Goal: Communication & Community: Answer question/provide support

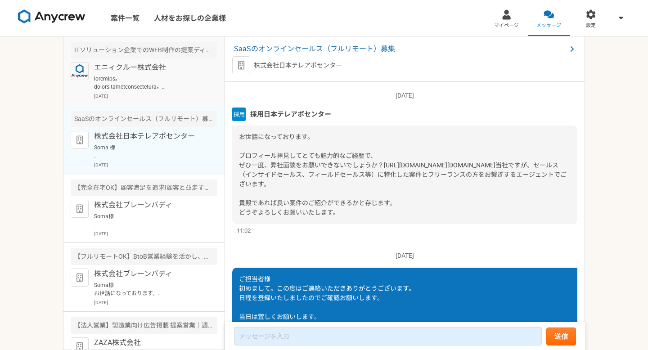
scroll to position [190, 0]
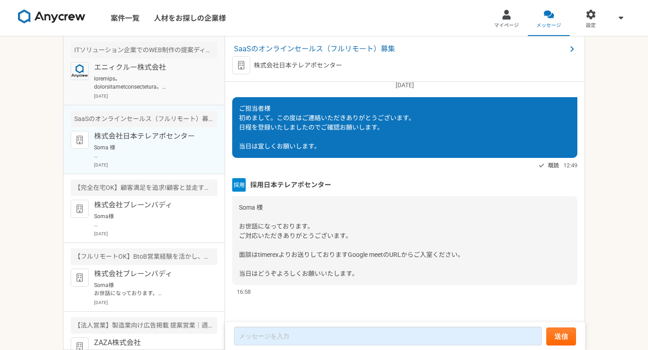
click at [150, 77] on p at bounding box center [149, 83] width 111 height 16
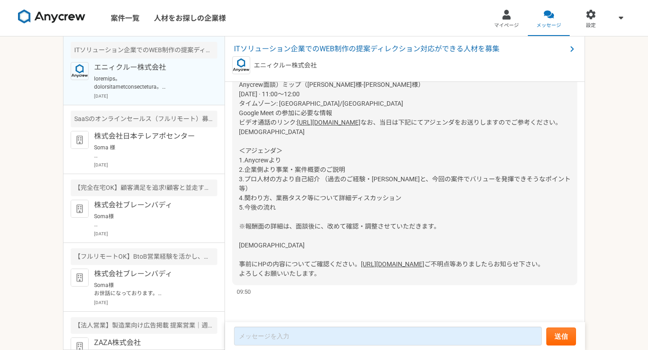
scroll to position [1170, 0]
click at [361, 261] on link "https://www.mips.co.jp/" at bounding box center [392, 264] width 63 height 7
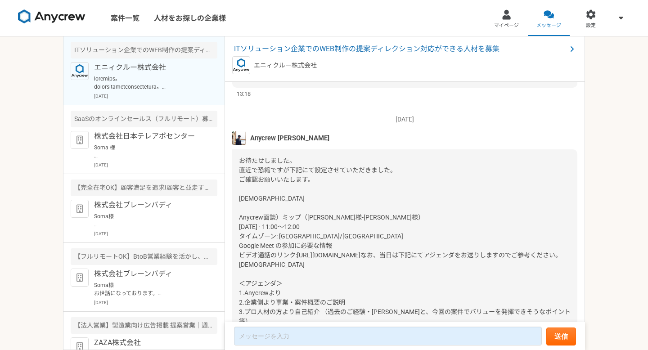
scroll to position [1175, 0]
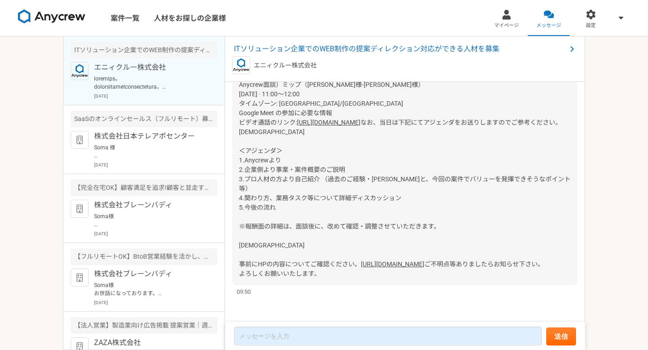
click at [291, 187] on span "なお、当日は下記にてアジェンダをお送りしますのでご参考ください。 ＿＿＿＿＿＿＿＿＿＿＿＿＿＿＿＿ ＜アジェンダ＞ 1.Anycrewより 2.企業側より事業…" at bounding box center [405, 193] width 332 height 149
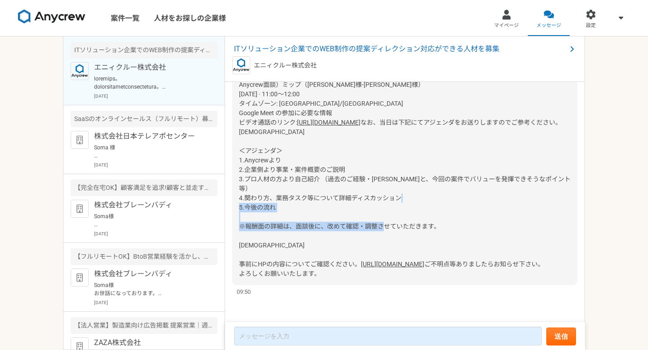
click at [291, 187] on span "なお、当日は下記にてアジェンダをお送りしますのでご参考ください。 ＿＿＿＿＿＿＿＿＿＿＿＿＿＿＿＿ ＜アジェンダ＞ 1.Anycrewより 2.企業側より事業…" at bounding box center [405, 193] width 332 height 149
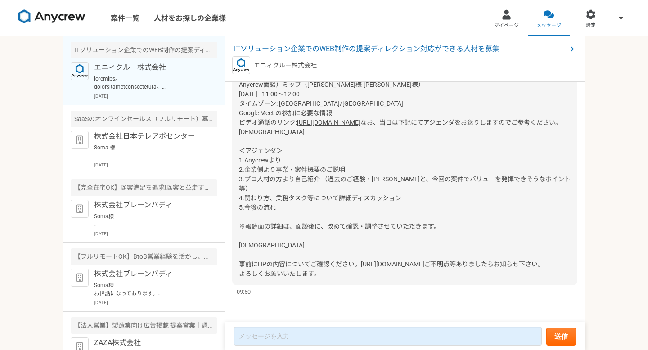
click at [298, 143] on span "なお、当日は下記にてアジェンダをお送りしますのでご参考ください。 ＿＿＿＿＿＿＿＿＿＿＿＿＿＿＿＿ ＜アジェンダ＞ 1.Anycrewより 2.企業側より事業…" at bounding box center [405, 193] width 332 height 149
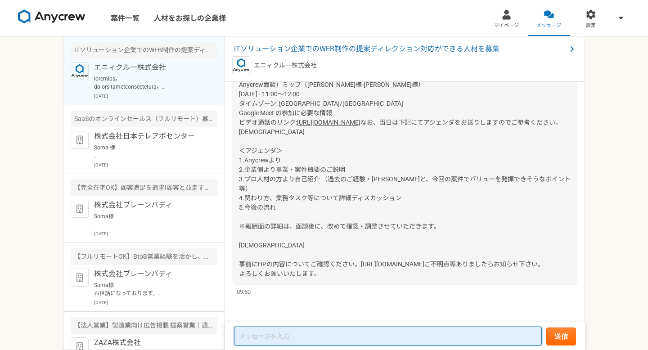
click at [288, 334] on textarea at bounding box center [388, 336] width 308 height 19
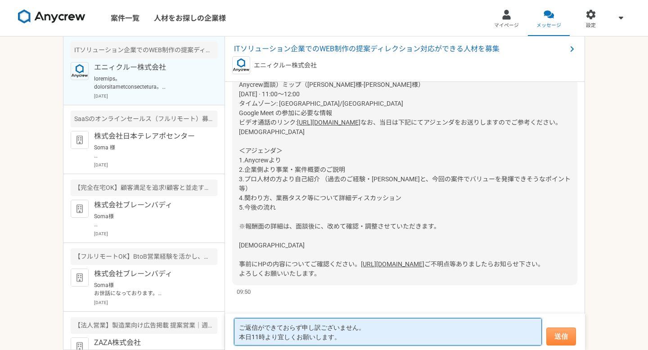
type textarea "ご返信ができておらず申し訳ございません。 本日11時より宜しくお願いします。"
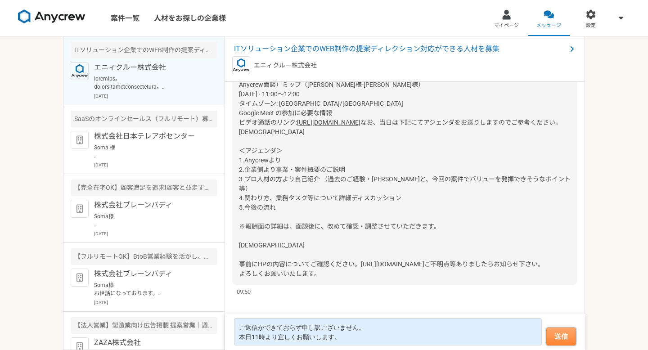
click at [566, 334] on button "送信" at bounding box center [562, 337] width 30 height 18
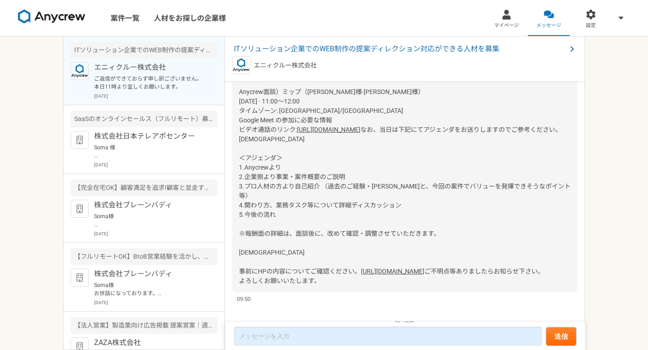
scroll to position [958, 0]
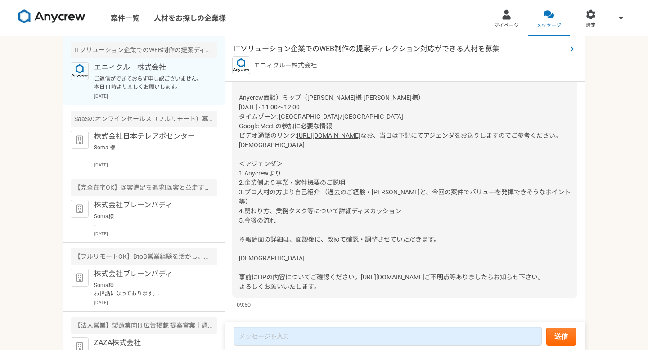
click at [300, 50] on span "ITソリューション企業でのWEB制作の提案ディレクション対応ができる人材を募集" at bounding box center [400, 49] width 333 height 11
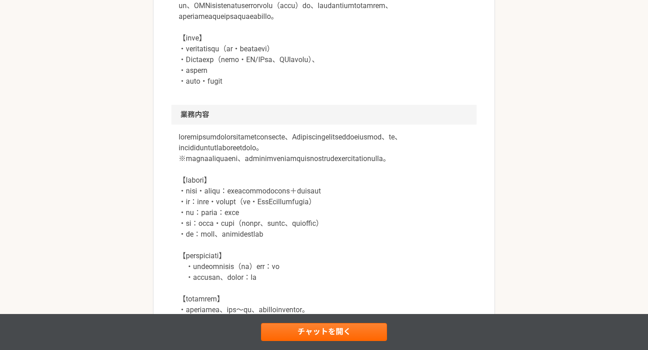
scroll to position [520, 0]
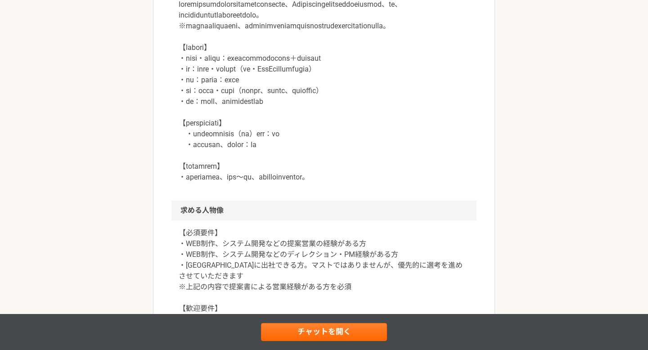
click at [275, 51] on p at bounding box center [324, 91] width 291 height 184
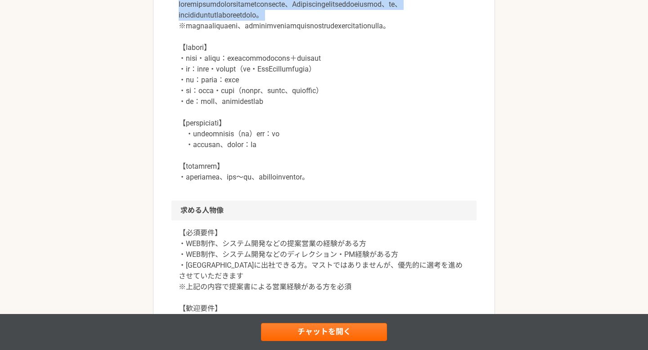
click at [275, 51] on p at bounding box center [324, 91] width 291 height 184
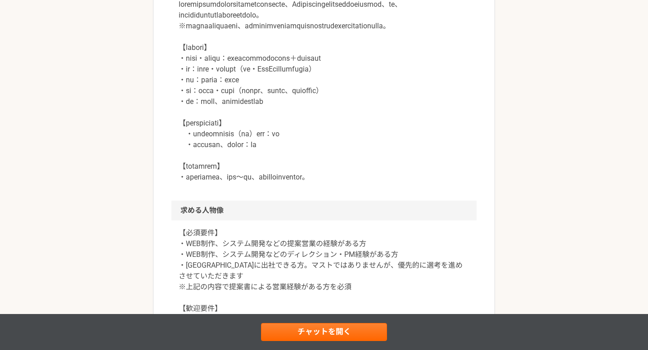
click at [296, 79] on p at bounding box center [324, 91] width 291 height 184
